Goal: Find specific page/section: Find specific page/section

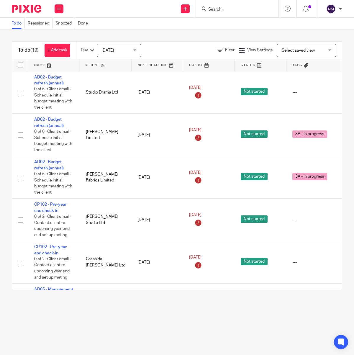
click at [210, 7] on input "Search" at bounding box center [234, 9] width 53 height 5
type input "turner"
click at [227, 22] on link at bounding box center [246, 23] width 79 height 9
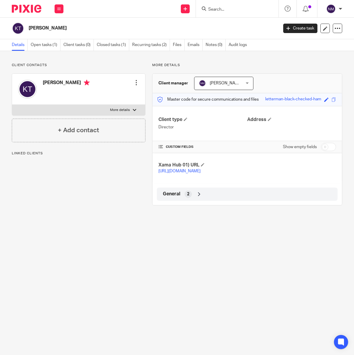
click at [214, 201] on div "General 2" at bounding box center [247, 194] width 181 height 13
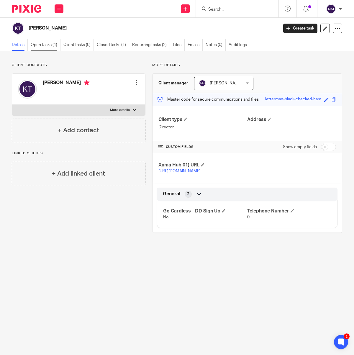
click at [36, 43] on link "Open tasks (1)" at bounding box center [46, 45] width 30 height 12
